Goal: Share content

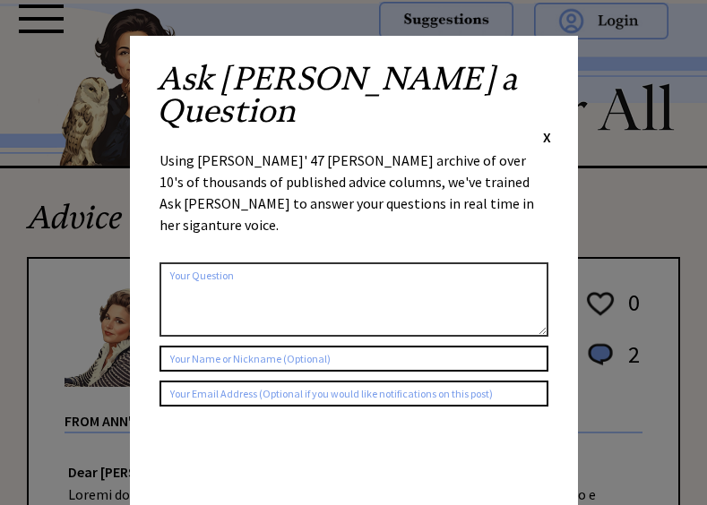
click at [545, 128] on span "X" at bounding box center [547, 137] width 8 height 18
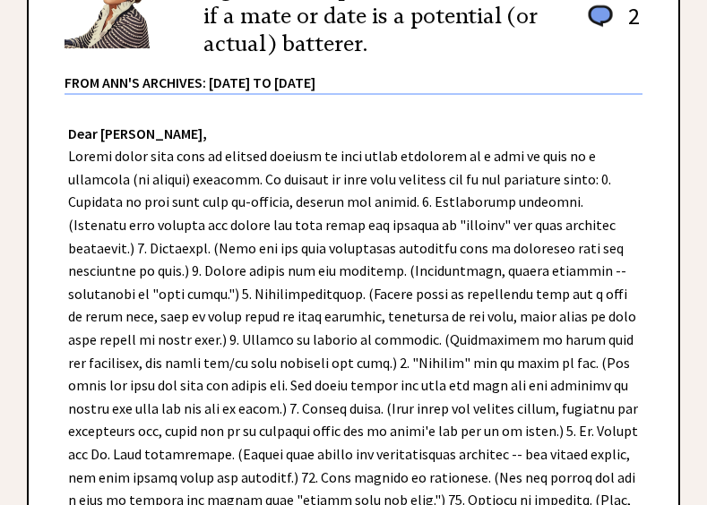
scroll to position [402, 0]
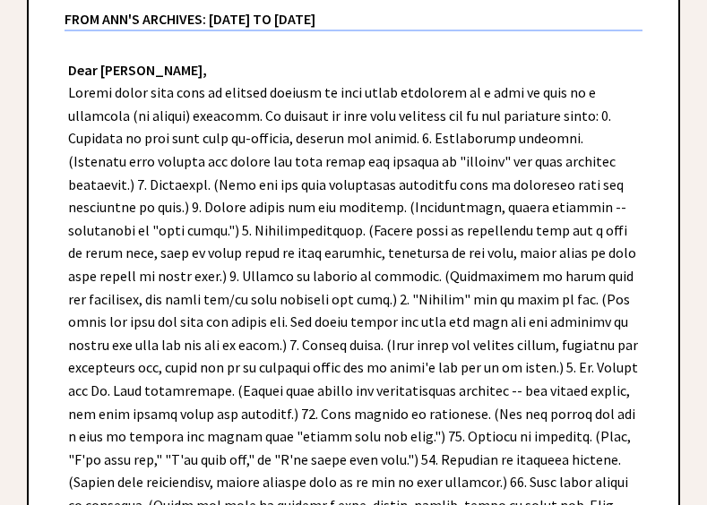
click at [131, 136] on div "Dear [PERSON_NAME], Dear [US_STATE], Some women do not realize they are being a…" at bounding box center [353, 505] width 649 height 948
drag, startPoint x: 66, startPoint y: 90, endPoint x: 70, endPoint y: 80, distance: 11.3
click at [70, 80] on div "Dear [PERSON_NAME], Dear [US_STATE], Some women do not realize they are being a…" at bounding box center [353, 505] width 649 height 948
click at [73, 95] on div "Dear [PERSON_NAME], Dear [US_STATE], Some women do not realize they are being a…" at bounding box center [353, 505] width 649 height 948
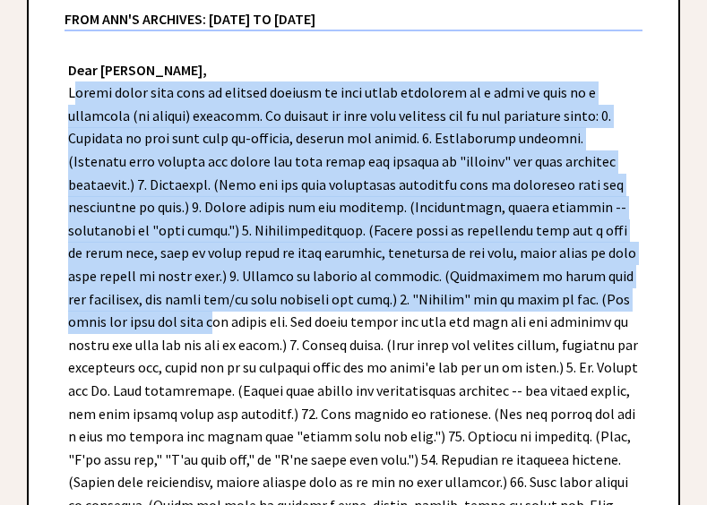
drag, startPoint x: 67, startPoint y: 93, endPoint x: 473, endPoint y: 294, distance: 452.6
click at [473, 294] on div "Dear [PERSON_NAME], Dear [US_STATE], Some women do not realize they are being a…" at bounding box center [353, 505] width 649 height 948
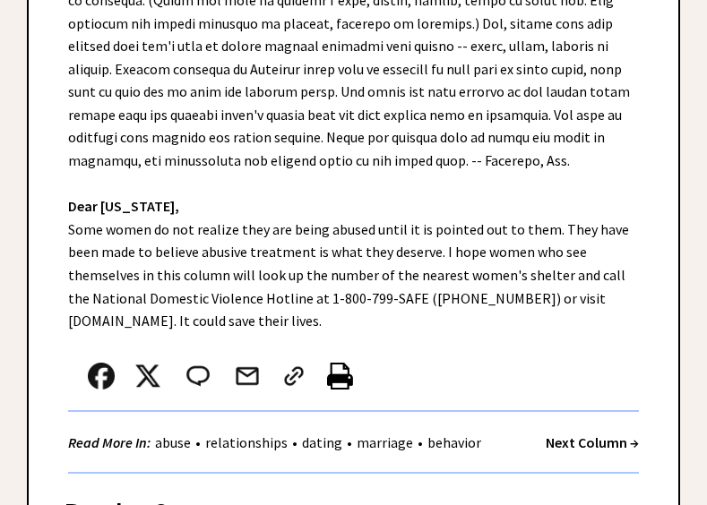
scroll to position [913, 0]
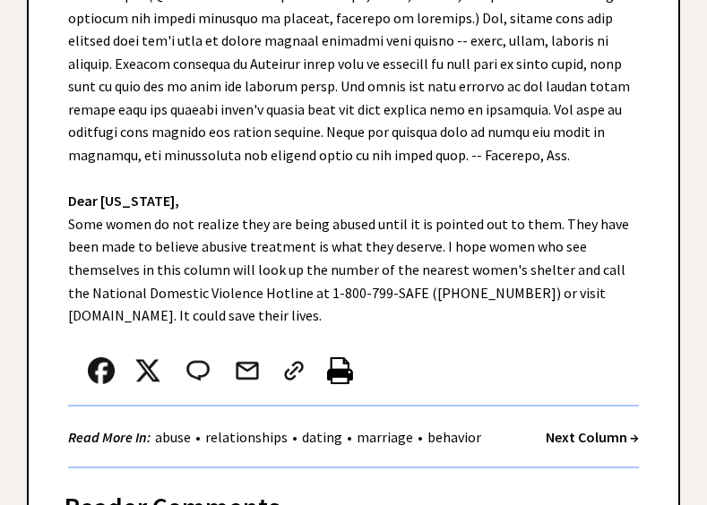
click at [339, 357] on img at bounding box center [340, 370] width 26 height 27
